Goal: Transaction & Acquisition: Purchase product/service

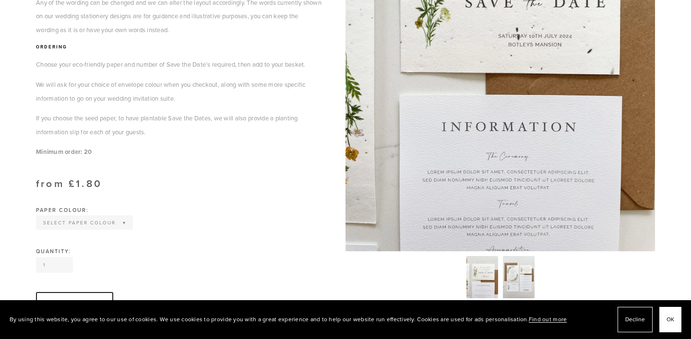
scroll to position [320, 0]
click at [116, 219] on select "Select Paper Colour Kraft Brown Off White Natural Grey Wildflower Seed paper" at bounding box center [84, 223] width 95 height 12
select select "Off White"
click at [37, 217] on select "Select Paper Colour Kraft Brown Off White Natural Grey Wildflower Seed paper" at bounding box center [84, 223] width 95 height 12
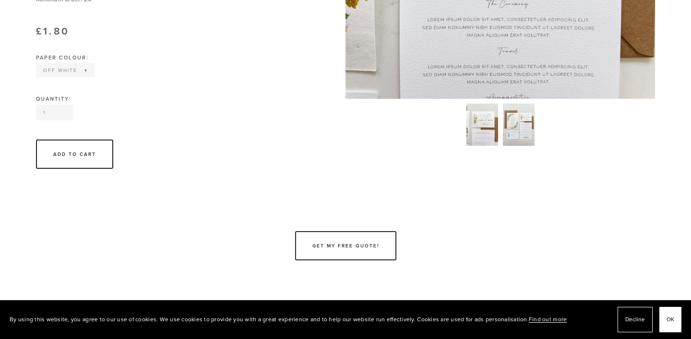
scroll to position [485, 0]
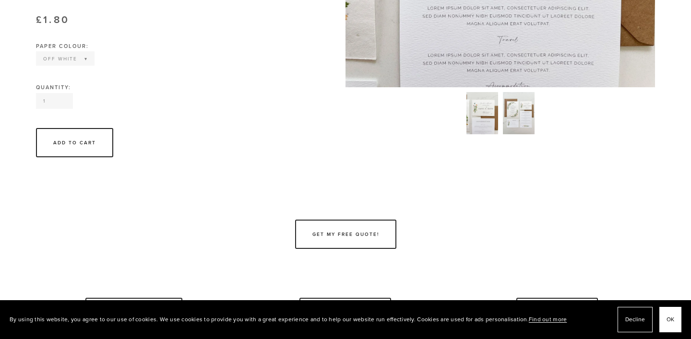
click at [51, 100] on input "1" at bounding box center [54, 101] width 37 height 16
drag, startPoint x: 49, startPoint y: 99, endPoint x: 34, endPoint y: 99, distance: 15.3
type input "70"
click at [211, 128] on div "Add To Cart" at bounding box center [178, 142] width 285 height 29
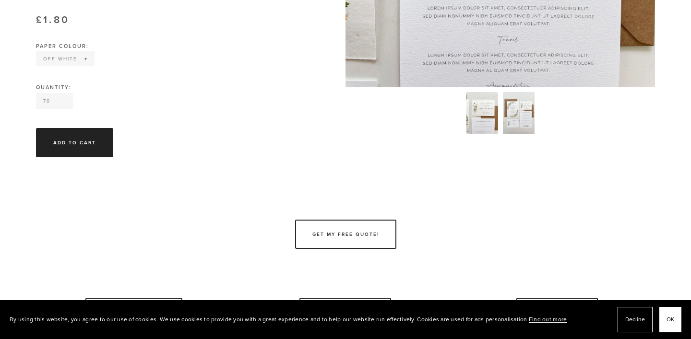
click at [92, 148] on div "Add To Cart" at bounding box center [74, 142] width 77 height 29
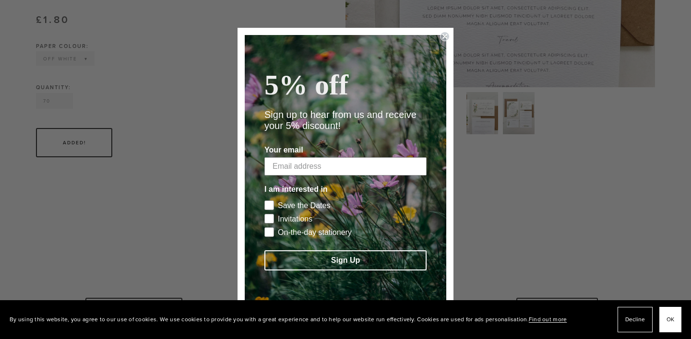
click at [446, 35] on circle "Close dialog" at bounding box center [444, 36] width 9 height 9
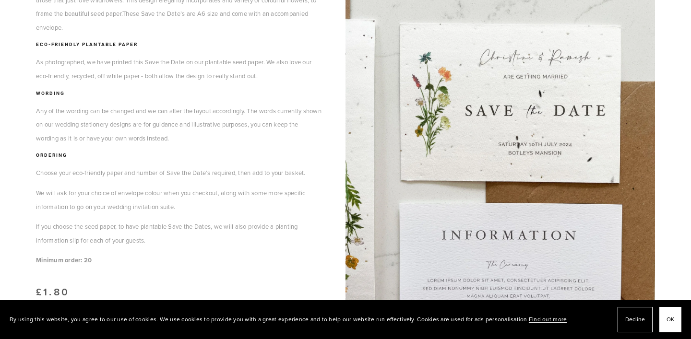
scroll to position [0, 0]
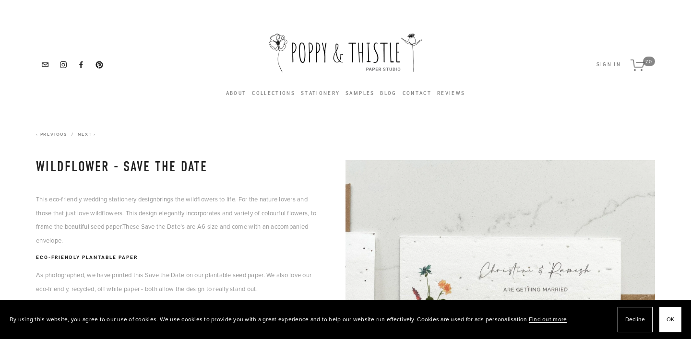
click at [642, 74] on link "Cart 70" at bounding box center [642, 65] width 34 height 34
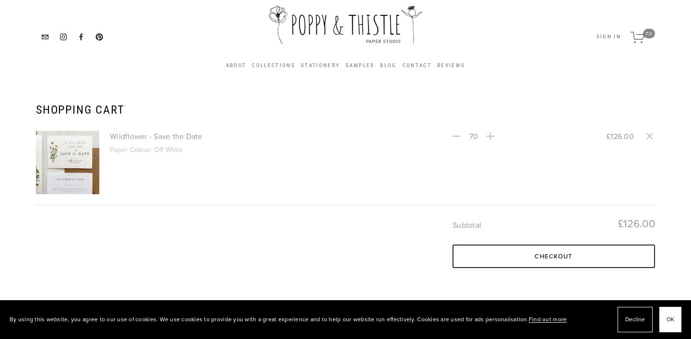
scroll to position [29, 0]
